Goal: Information Seeking & Learning: Learn about a topic

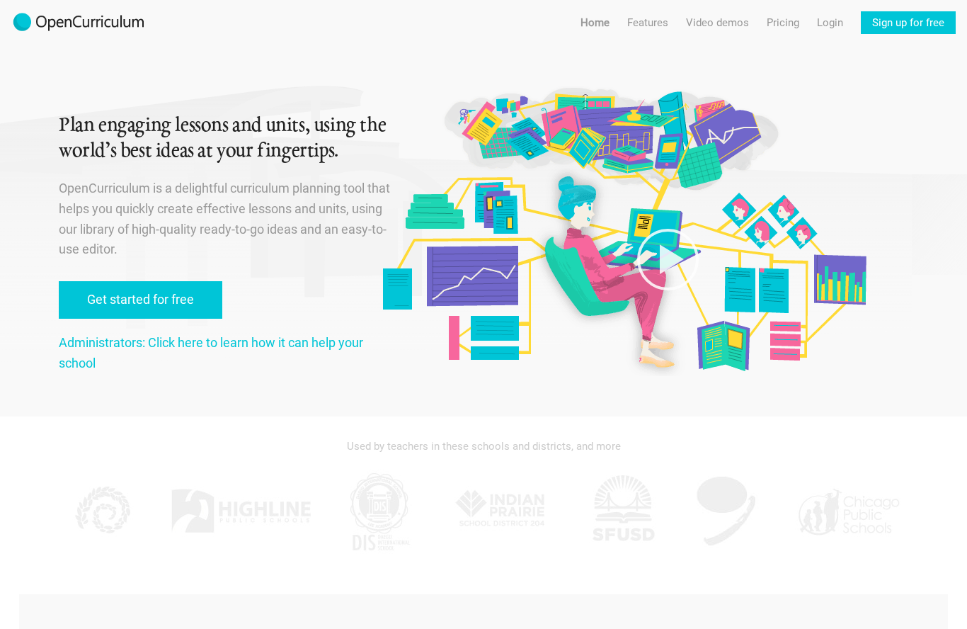
click at [773, 19] on link "Pricing" at bounding box center [783, 22] width 33 height 23
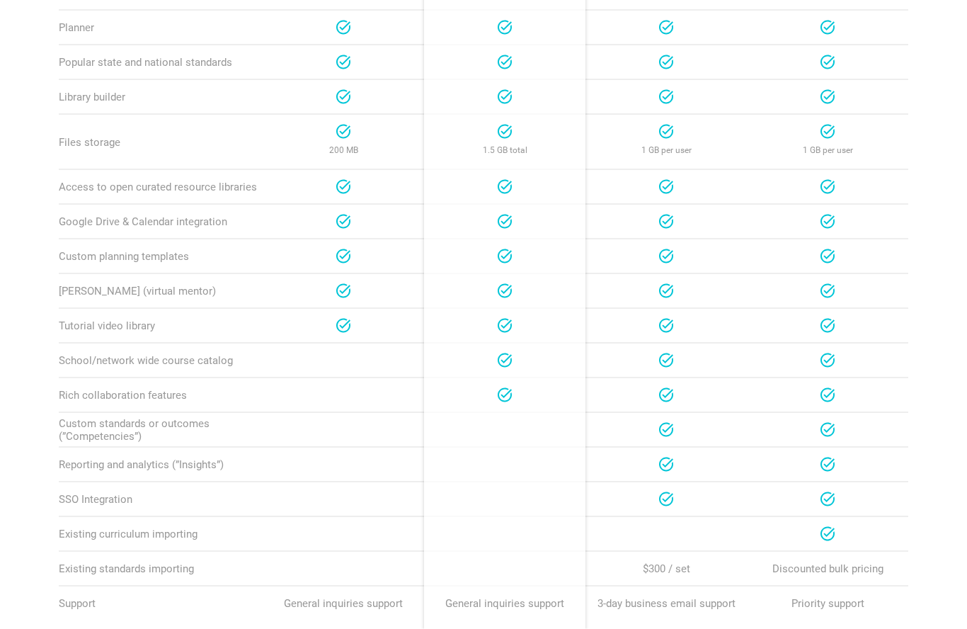
scroll to position [628, 0]
click at [679, 447] on div "School" at bounding box center [666, 464] width 161 height 34
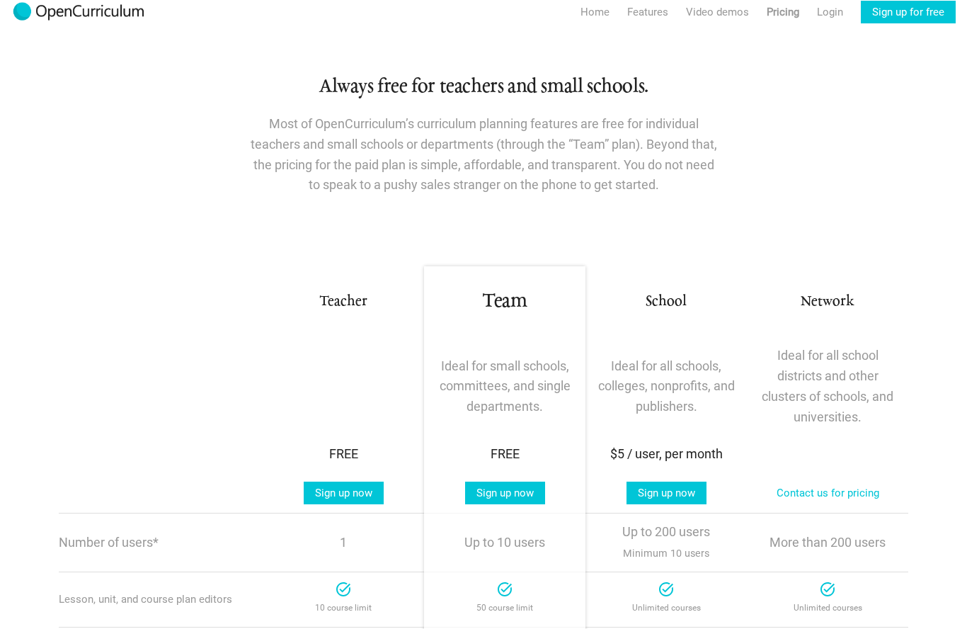
scroll to position [0, 0]
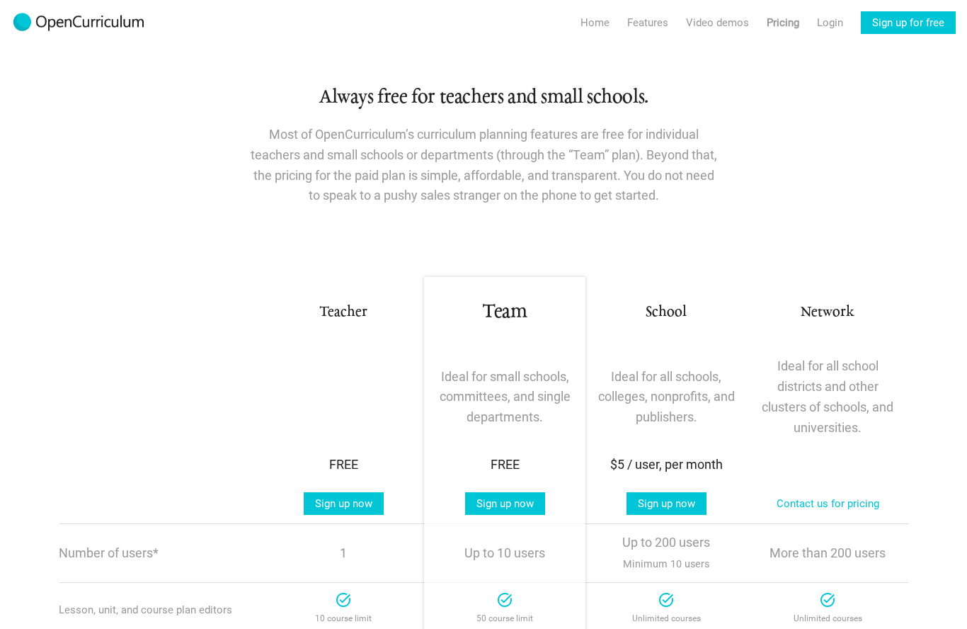
click at [708, 13] on link "Video demos" at bounding box center [717, 22] width 63 height 23
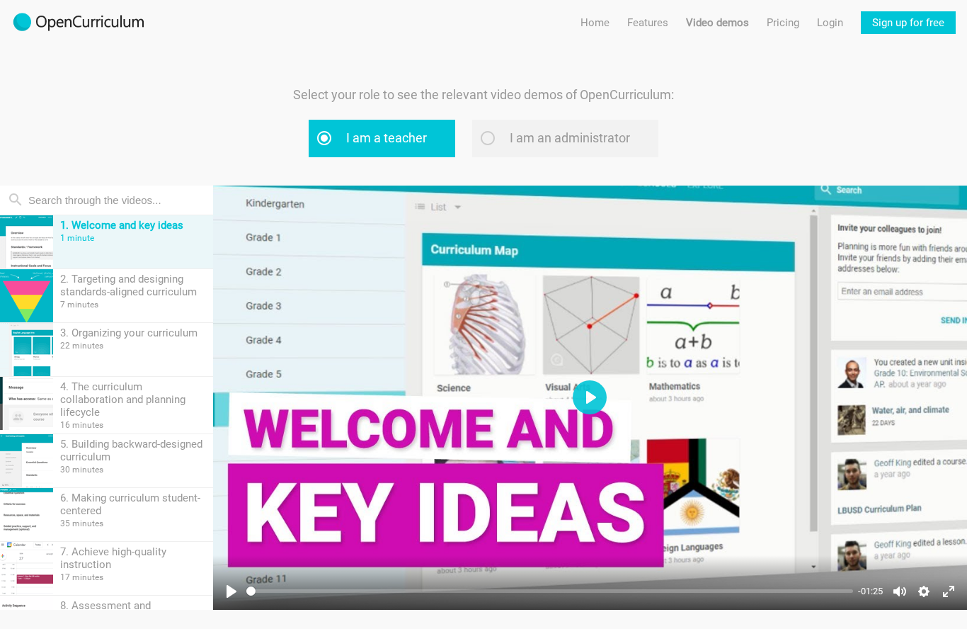
click at [498, 140] on label "I am an administrator" at bounding box center [565, 139] width 186 height 38
click at [501, 140] on input "I am an administrator" at bounding box center [505, 137] width 9 height 9
radio input "true"
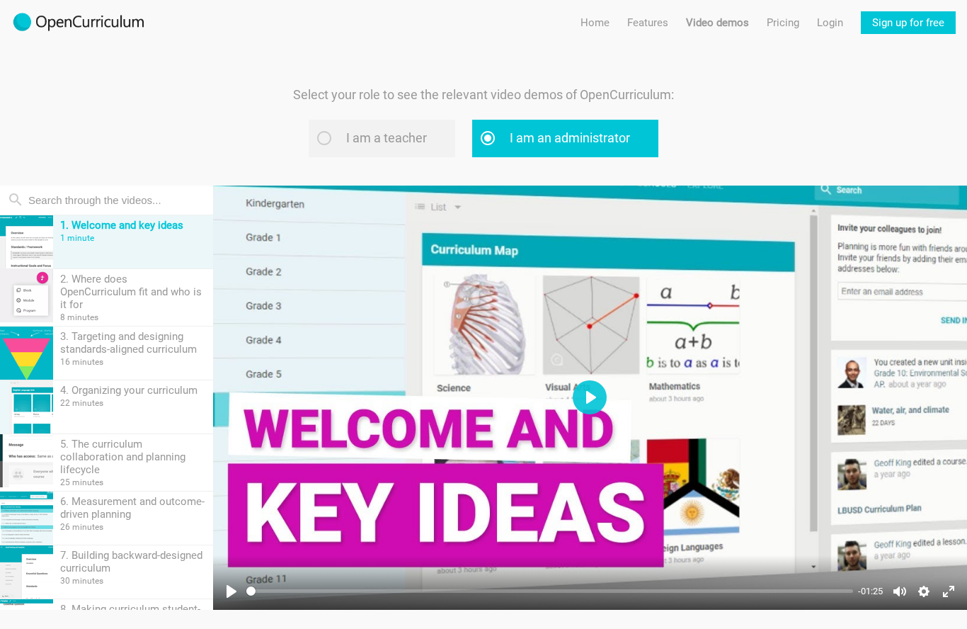
click at [585, 394] on button "Play" at bounding box center [590, 397] width 34 height 34
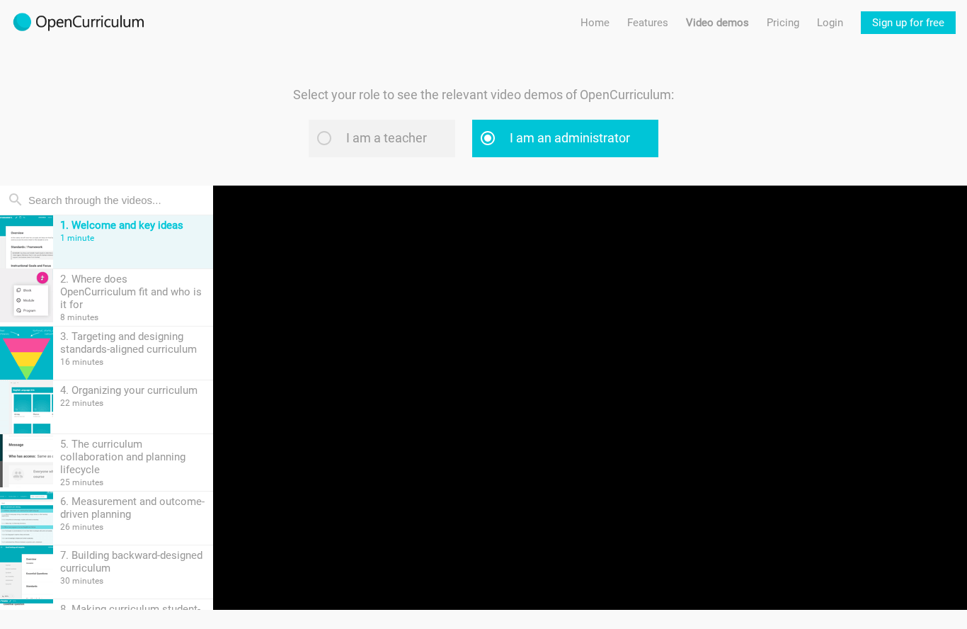
type input "100"
